Goal: Task Accomplishment & Management: Manage account settings

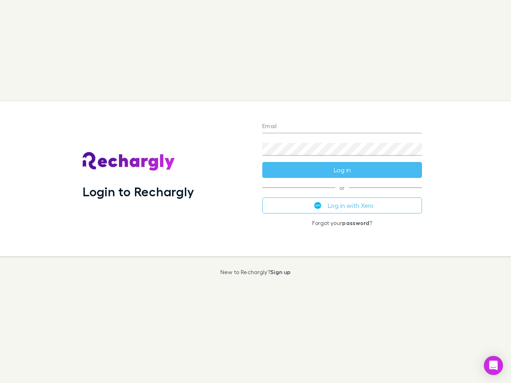
click at [255, 191] on div "Login to Rechargly" at bounding box center [165, 178] width 179 height 155
click at [342, 127] on input "Email" at bounding box center [342, 126] width 160 height 13
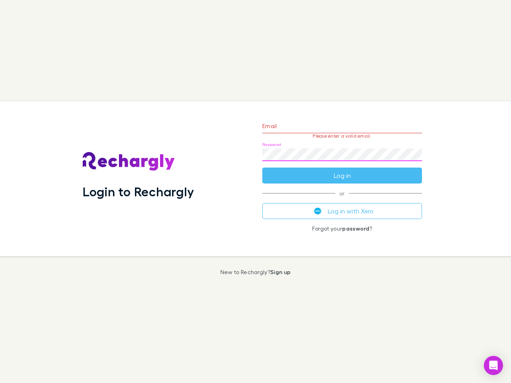
click at [342, 170] on form "Email Please enter a valid email. Password Log in" at bounding box center [342, 148] width 160 height 69
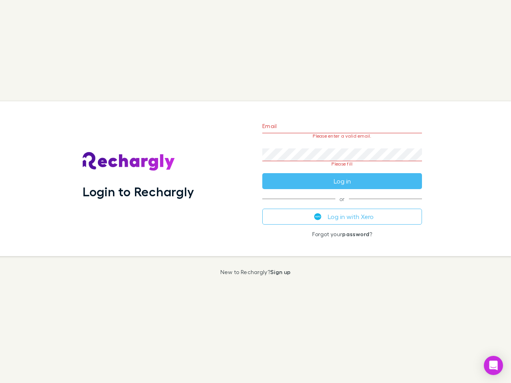
click at [342, 205] on div "Email Please enter a valid email. Password Please fill Log in or Log in with Xe…" at bounding box center [342, 178] width 172 height 155
click at [493, 365] on icon "Open Intercom Messenger" at bounding box center [493, 366] width 8 height 10
